Goal: Navigation & Orientation: Understand site structure

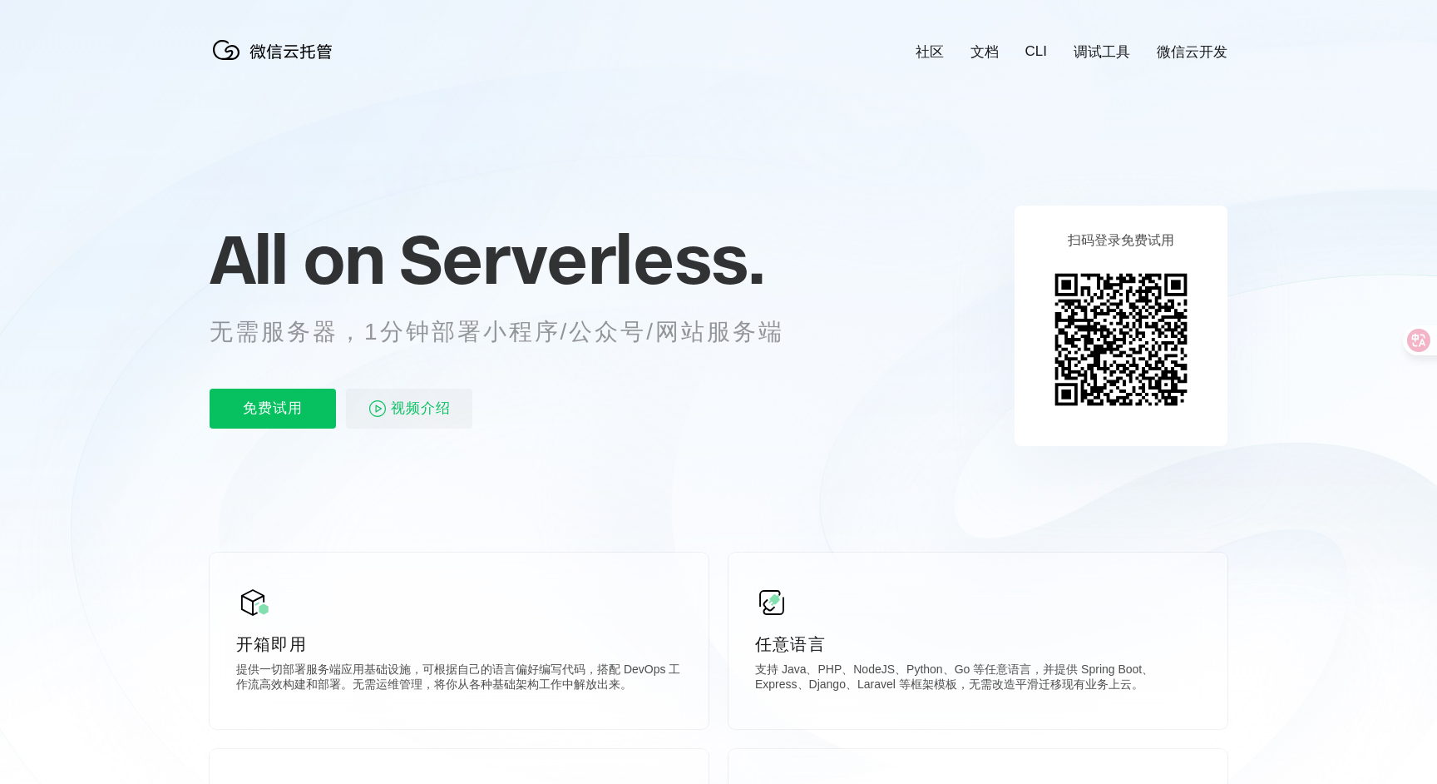
scroll to position [0, 2958]
click at [1327, 63] on icon at bounding box center [718, 449] width 1597 height 898
click at [1329, 60] on icon at bounding box center [718, 449] width 1597 height 898
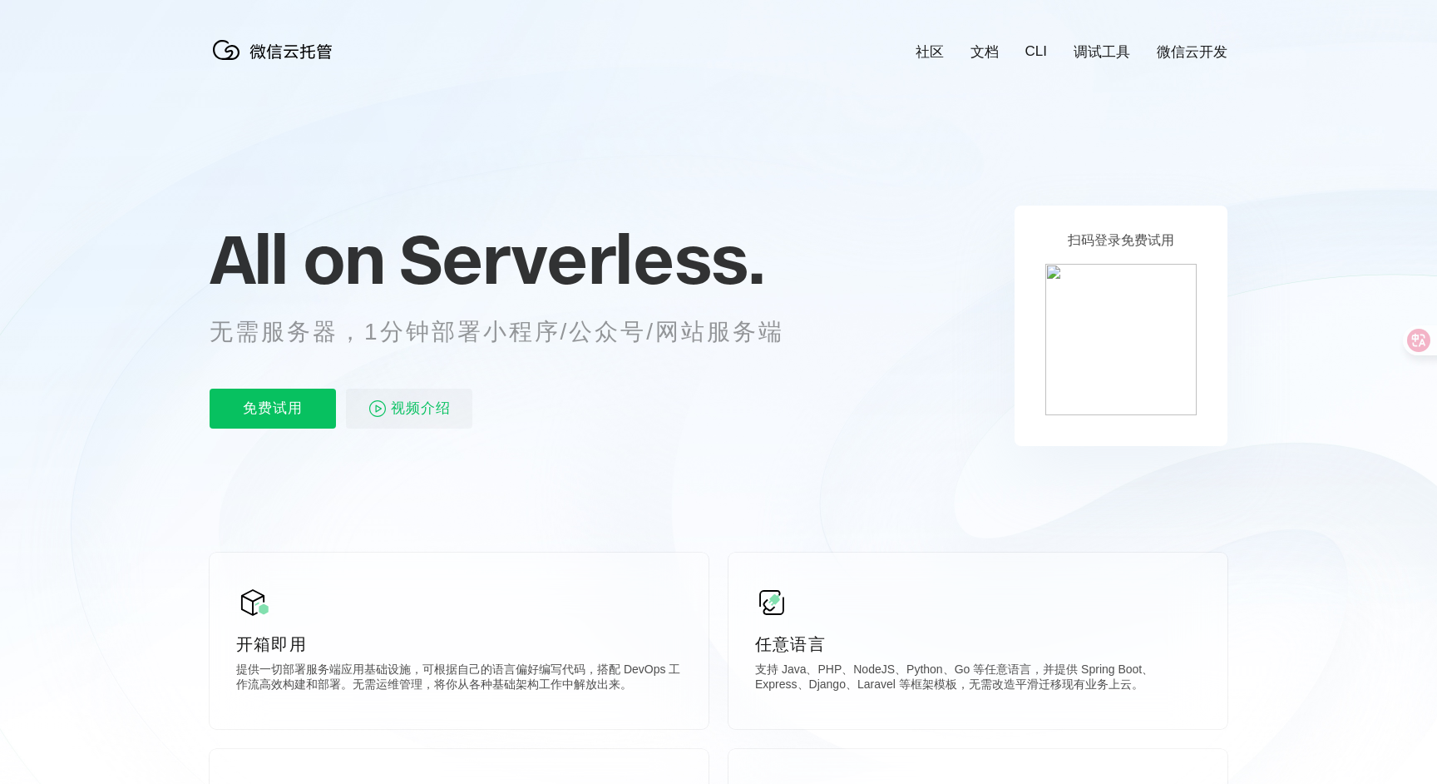
scroll to position [0, 2958]
